Goal: Information Seeking & Learning: Learn about a topic

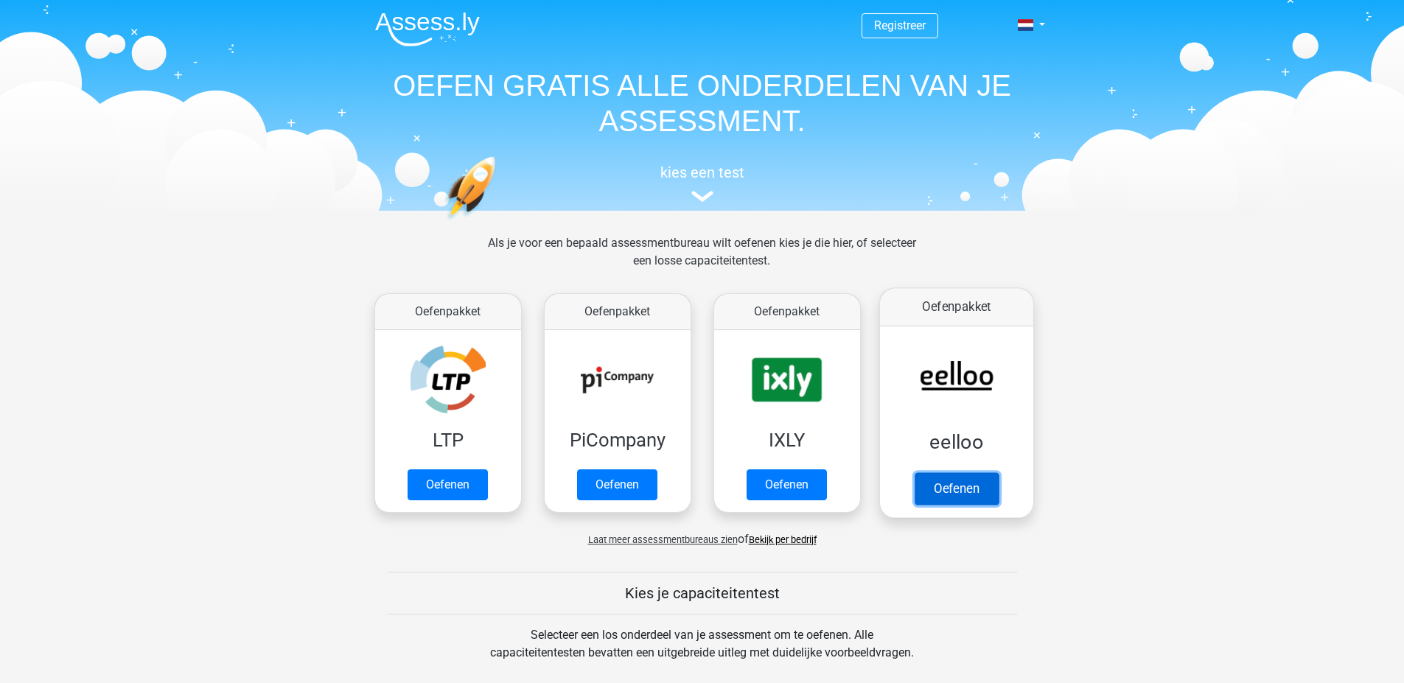
click at [984, 494] on link "Oefenen" at bounding box center [956, 488] width 84 height 32
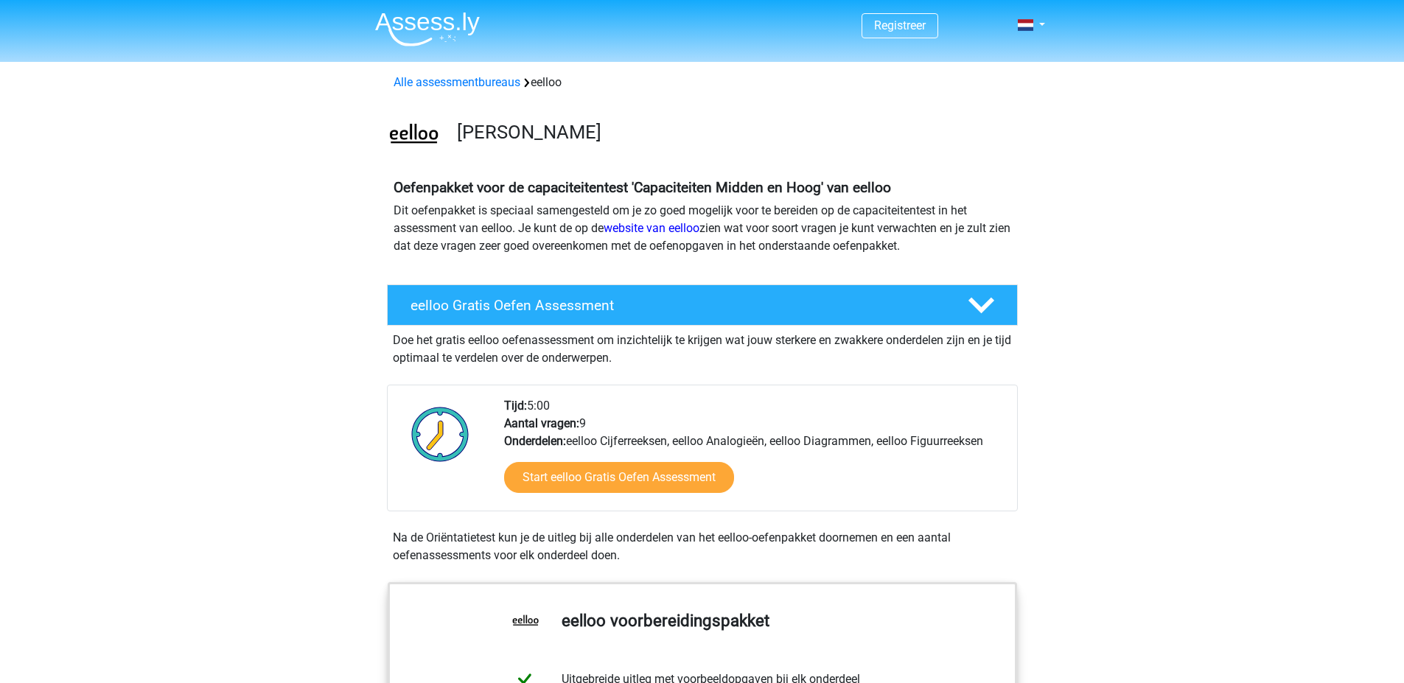
scroll to position [810, 0]
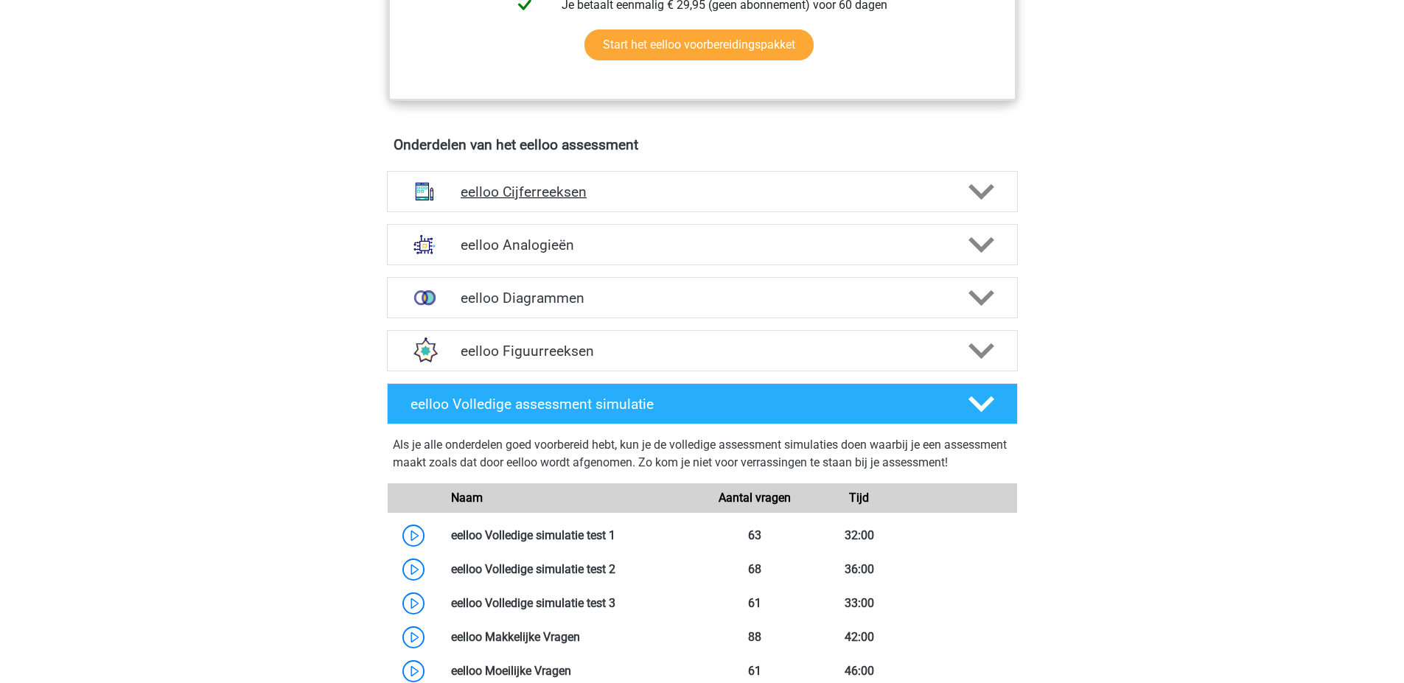
click at [581, 192] on h4 "eelloo Cijferreeksen" at bounding box center [702, 191] width 483 height 17
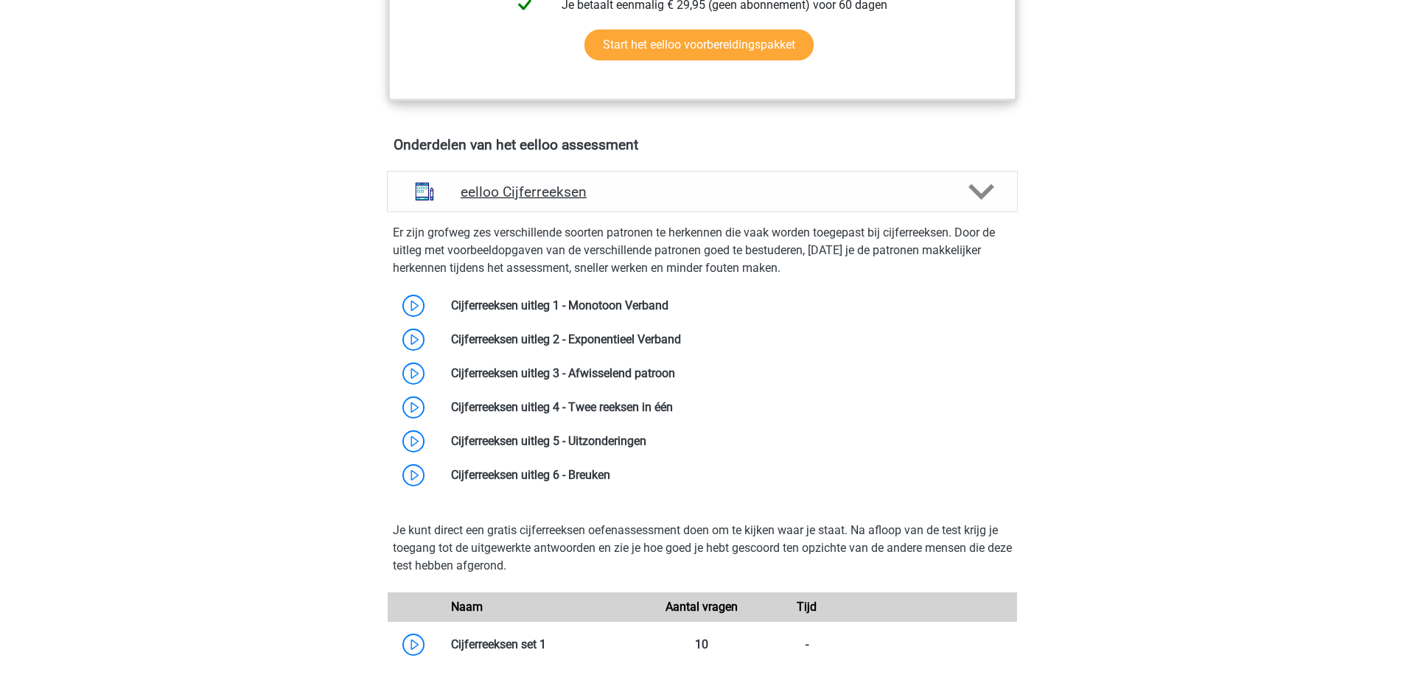
click at [626, 195] on h4 "eelloo Cijferreeksen" at bounding box center [702, 191] width 483 height 17
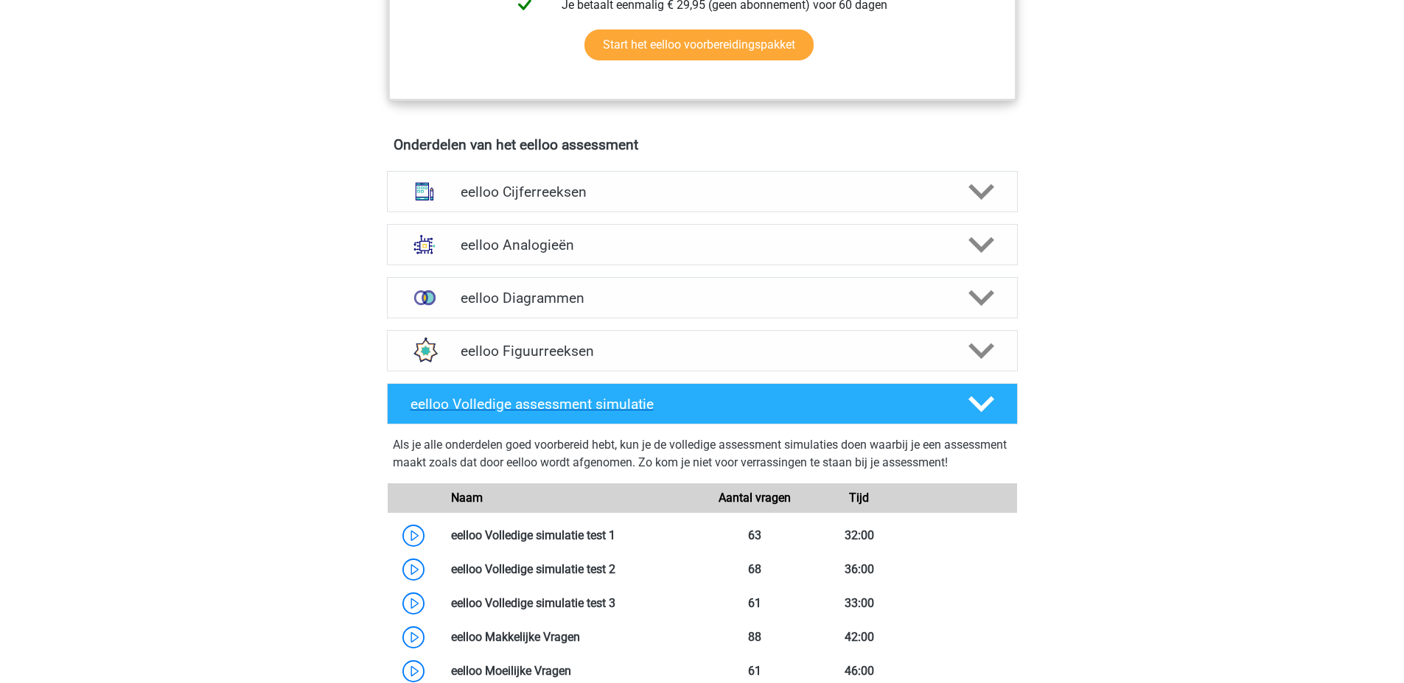
click at [620, 405] on h4 "eelloo Volledige assessment simulatie" at bounding box center [676, 404] width 533 height 17
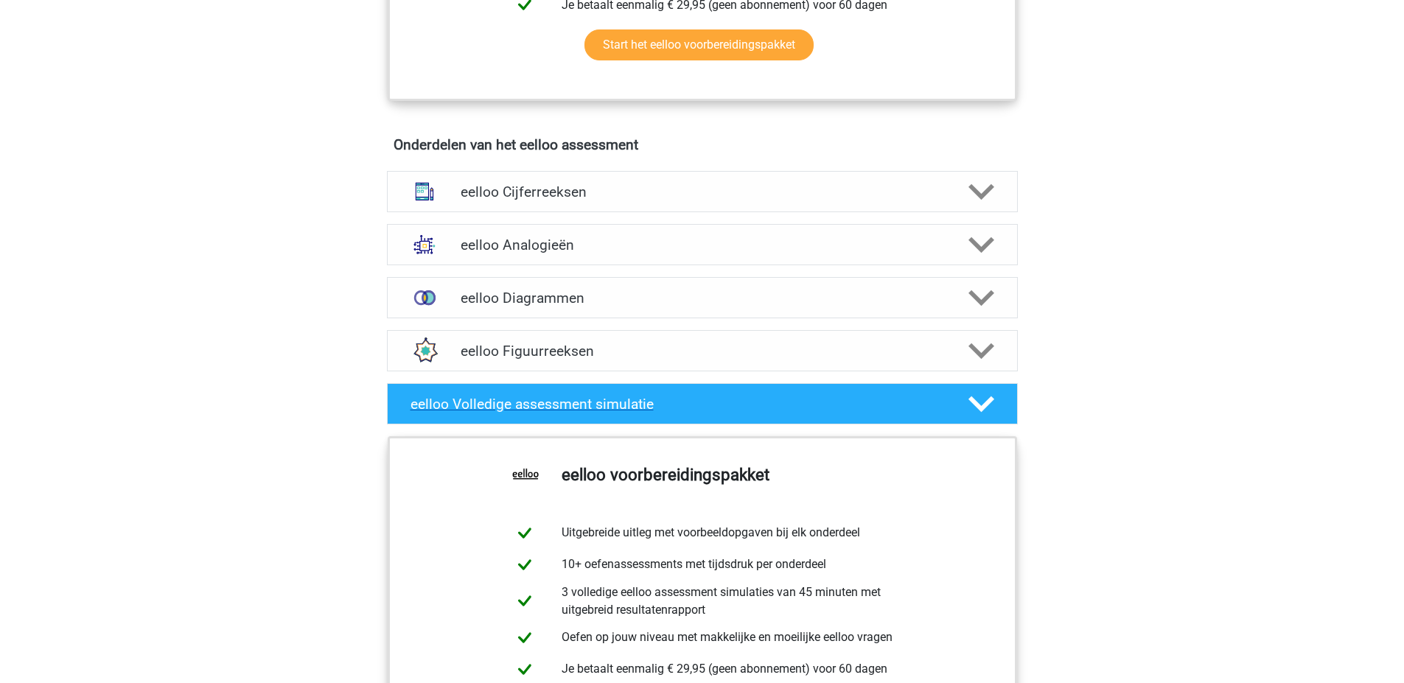
click at [620, 405] on h4 "eelloo Volledige assessment simulatie" at bounding box center [676, 404] width 533 height 17
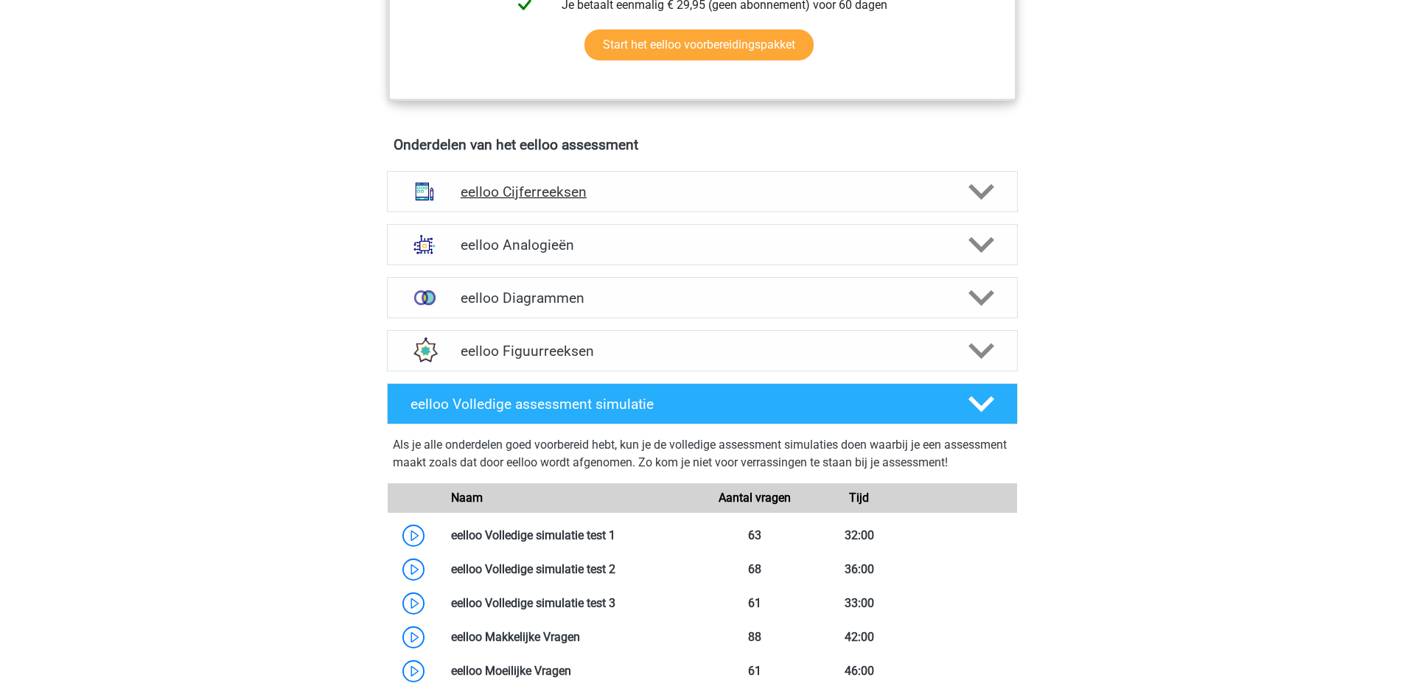
click at [637, 200] on h4 "eelloo Cijferreeksen" at bounding box center [702, 191] width 483 height 17
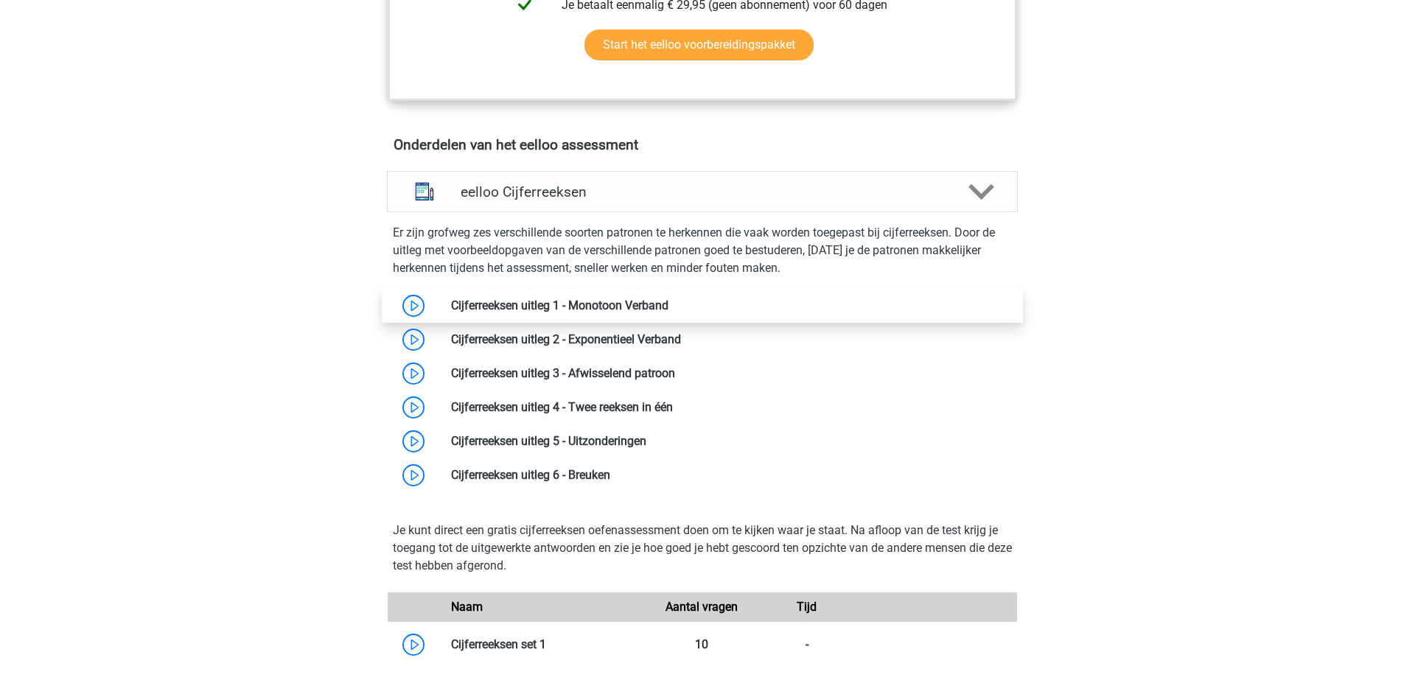
click at [668, 309] on link at bounding box center [668, 305] width 0 height 14
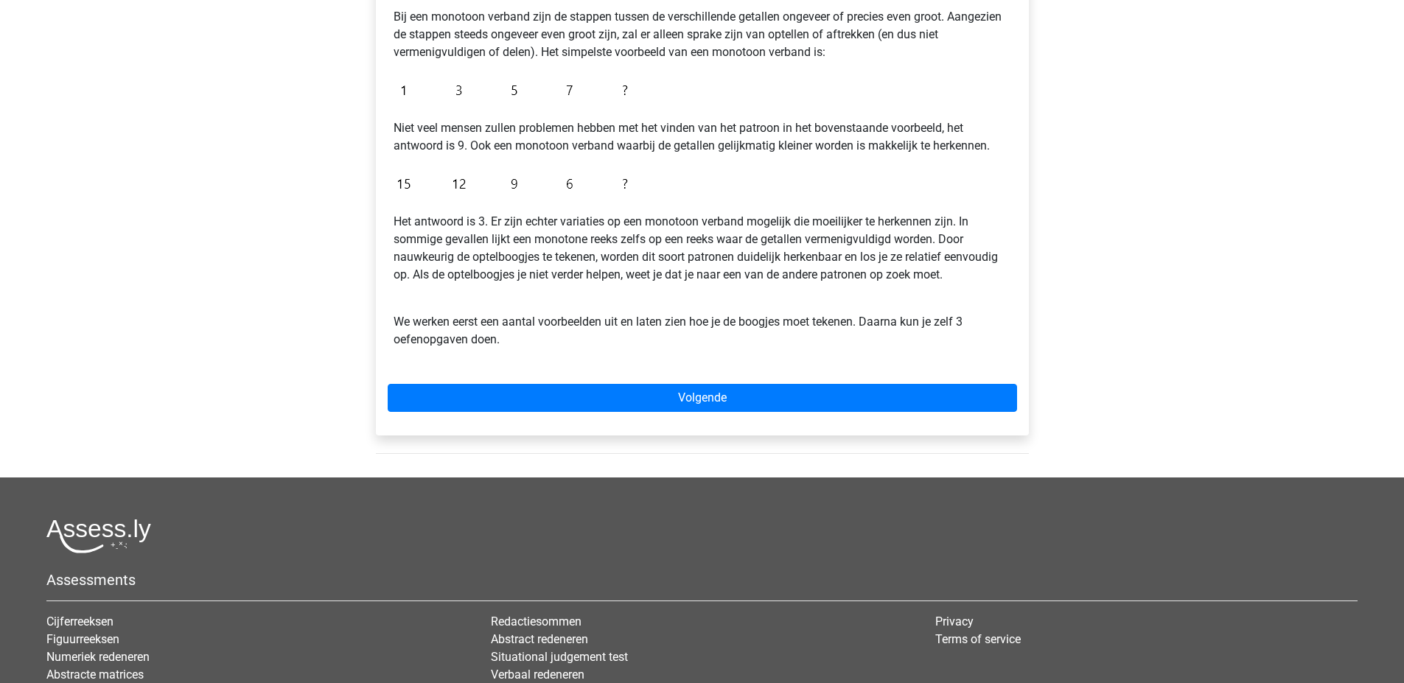
scroll to position [261, 0]
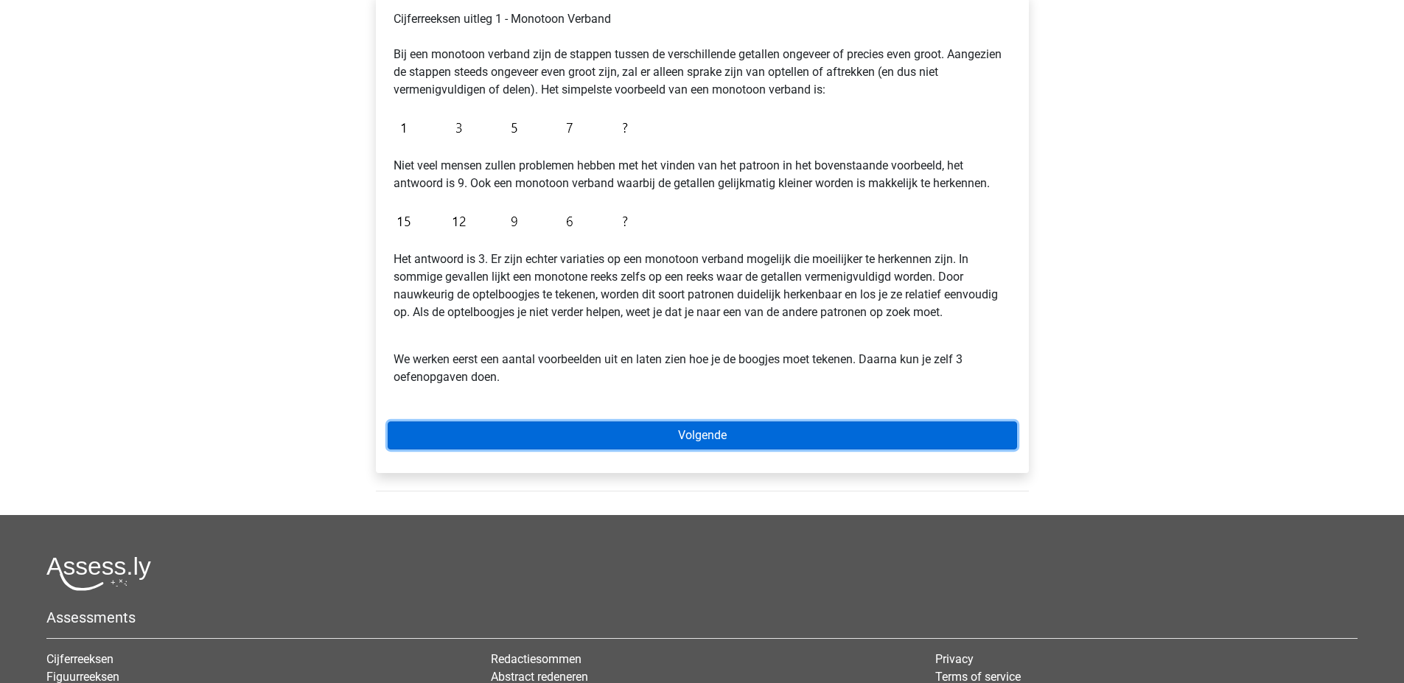
click at [476, 422] on link "Volgende" at bounding box center [702, 435] width 629 height 28
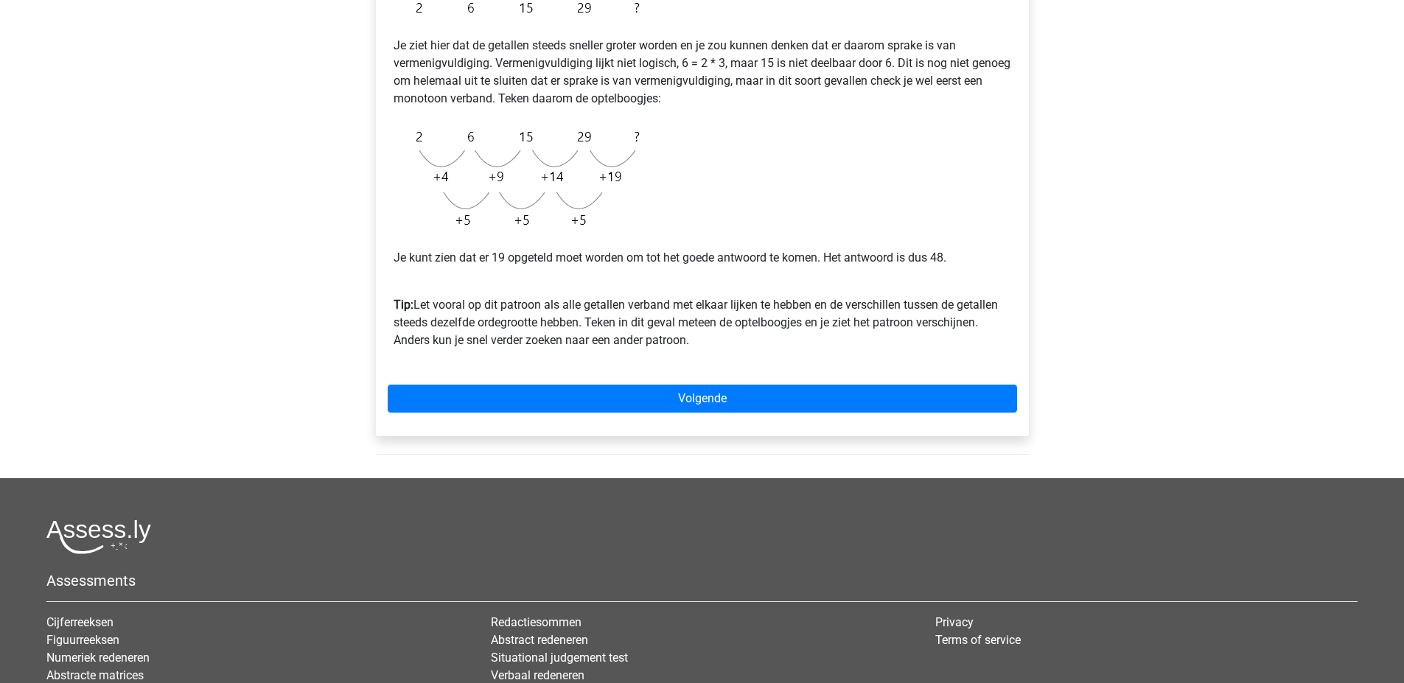
scroll to position [442, 0]
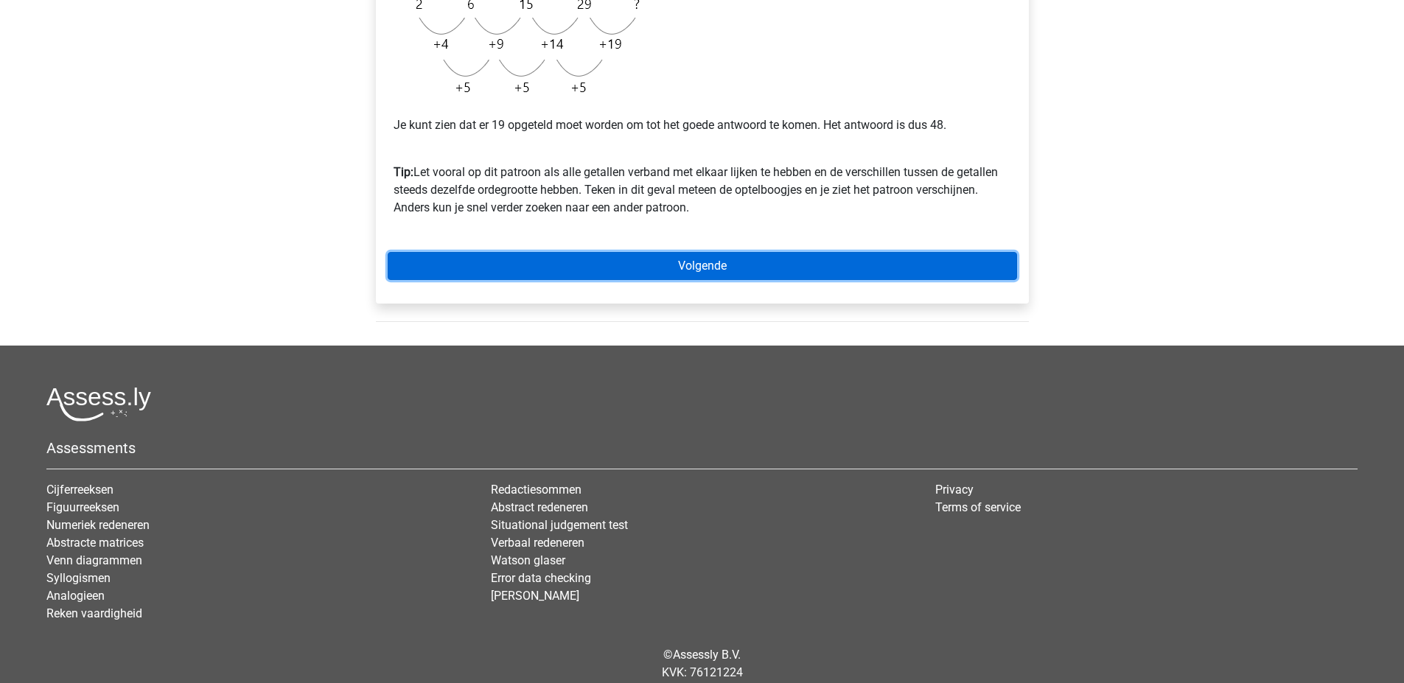
click at [590, 263] on link "Volgende" at bounding box center [702, 266] width 629 height 28
